Goal: Navigation & Orientation: Find specific page/section

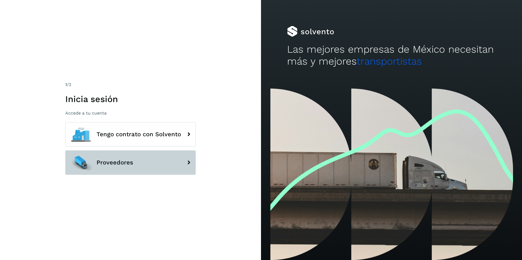
click at [143, 158] on button "Proveedores" at bounding box center [130, 163] width 130 height 24
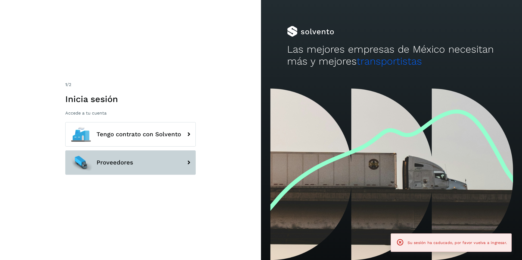
click at [125, 163] on span "Proveedores" at bounding box center [114, 162] width 37 height 7
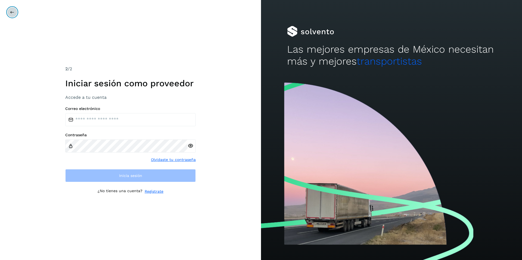
click at [10, 15] on button at bounding box center [12, 12] width 10 height 10
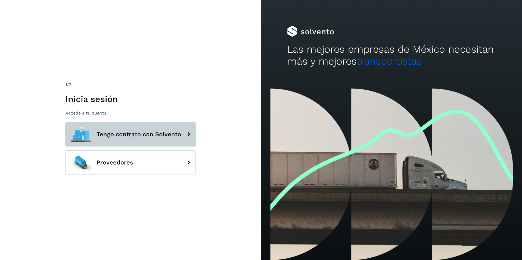
click at [99, 134] on span "Tengo contrato con Solvento" at bounding box center [138, 134] width 84 height 7
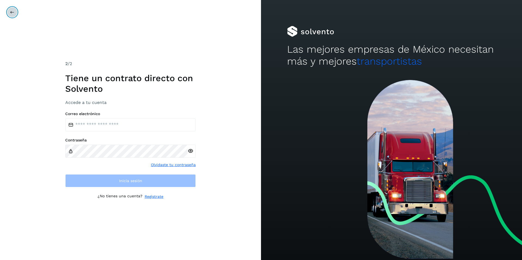
click at [10, 13] on button at bounding box center [12, 12] width 10 height 10
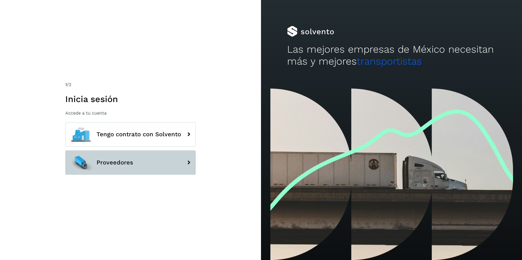
click at [105, 158] on button "Proveedores" at bounding box center [130, 163] width 130 height 24
